Goal: Transaction & Acquisition: Subscribe to service/newsletter

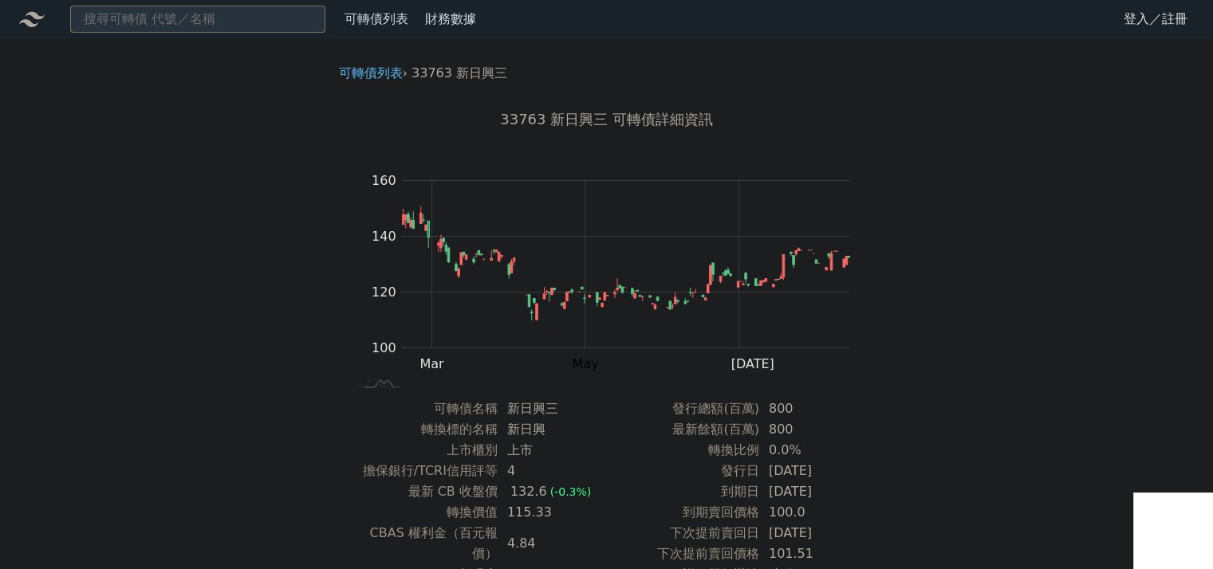
click at [383, 73] on link "可轉債列表" at bounding box center [371, 72] width 64 height 15
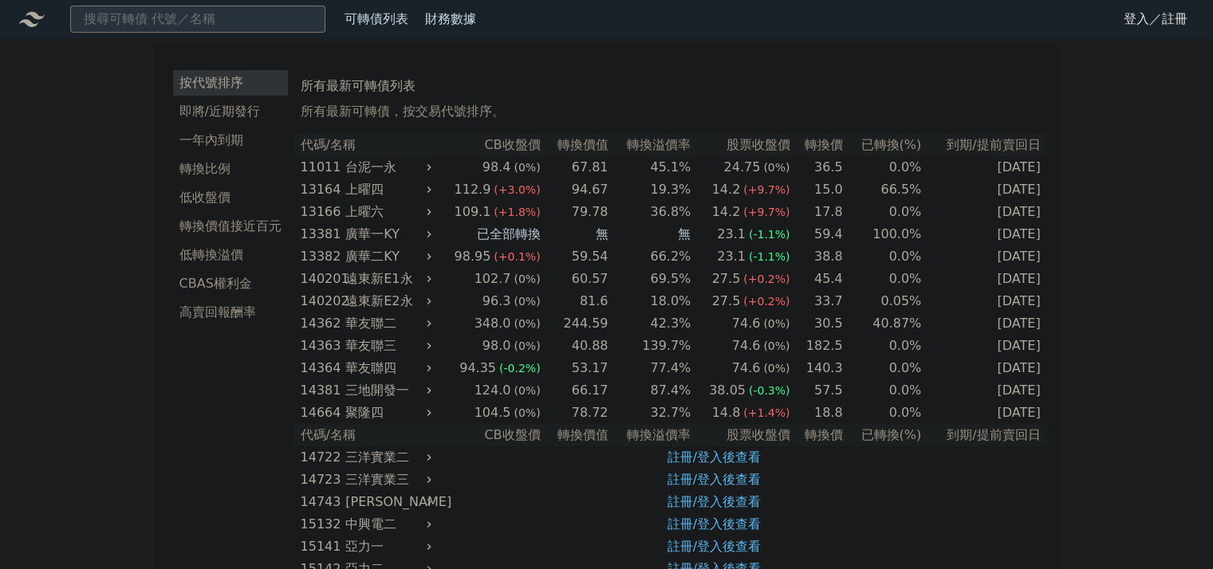
click at [1158, 12] on link "登入／註冊" at bounding box center [1155, 19] width 89 height 26
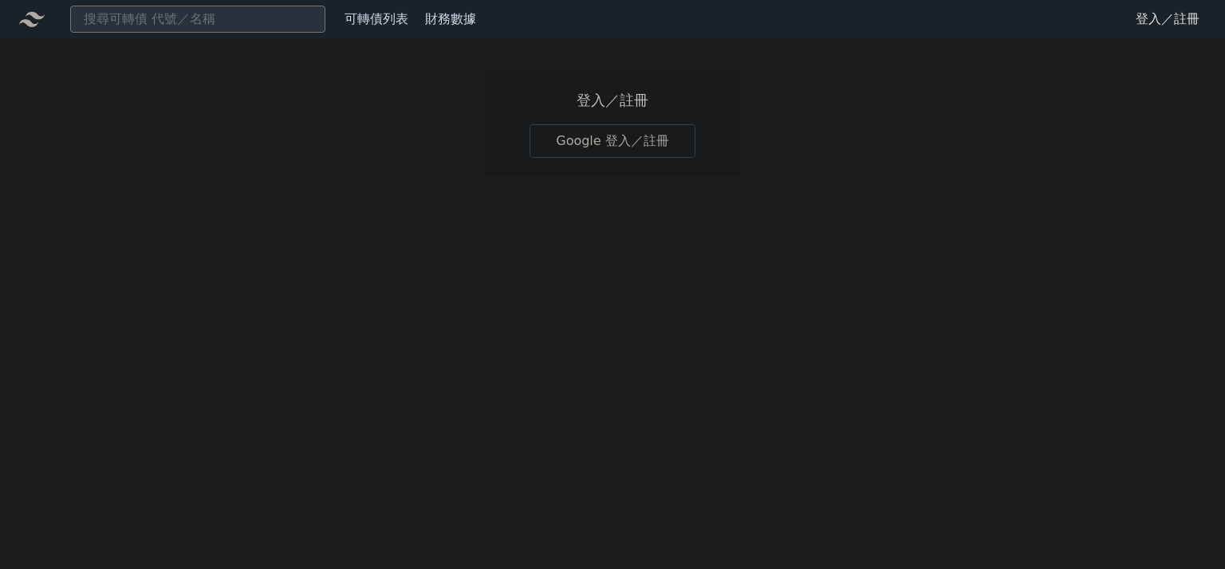
click at [592, 152] on link "Google 登入／註冊" at bounding box center [613, 140] width 166 height 33
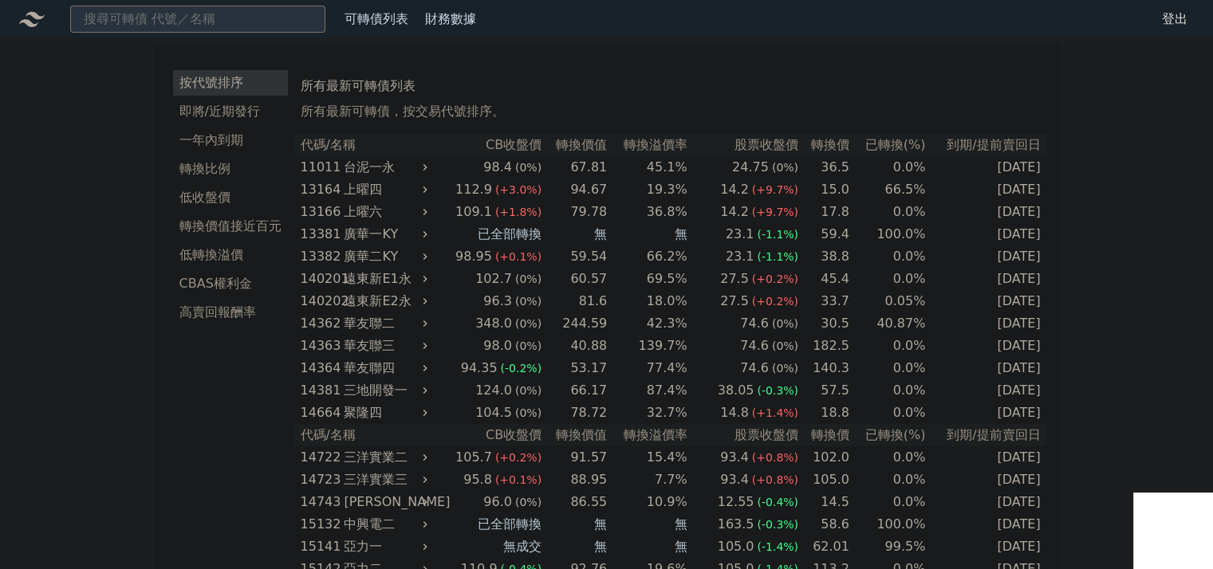
drag, startPoint x: 6, startPoint y: 131, endPoint x: 387, endPoint y: 170, distance: 382.4
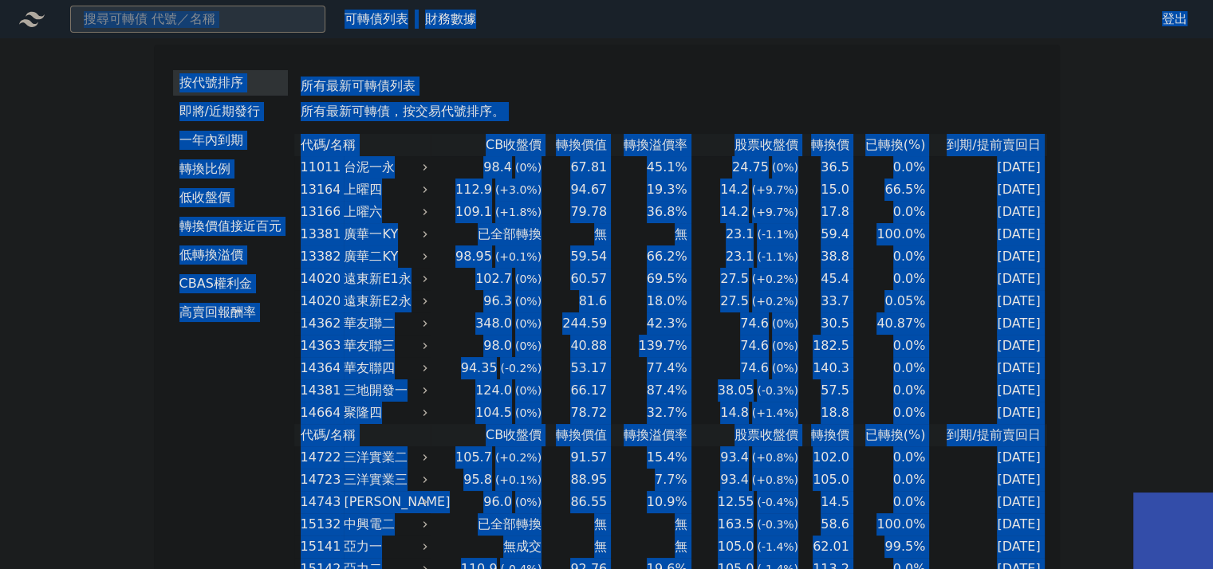
copy body "lorem ipsu dolor sita co ad elits do/eius tempo inci utla etdolore magna ALIQua…"
